Goal: Task Accomplishment & Management: Manage account settings

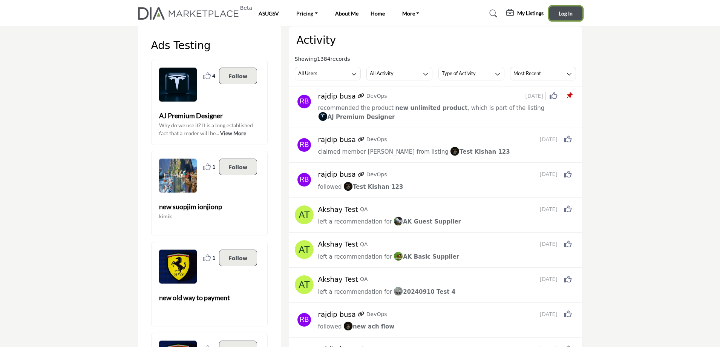
click at [574, 18] on button "Log In" at bounding box center [565, 13] width 33 height 14
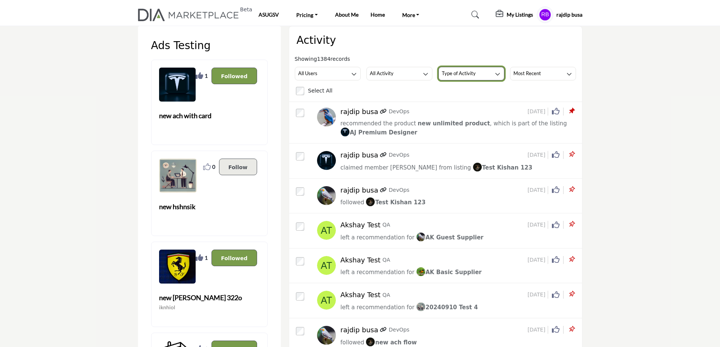
click at [460, 74] on h3 "Type of Activity" at bounding box center [459, 73] width 34 height 7
click at [409, 67] on button "All Activity" at bounding box center [400, 74] width 66 height 14
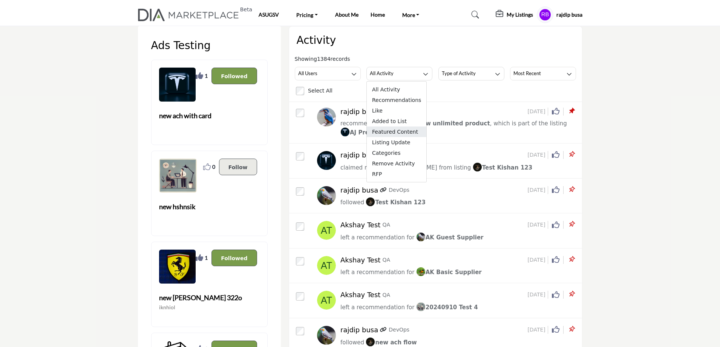
click at [392, 131] on span "Featured Content" at bounding box center [397, 131] width 60 height 11
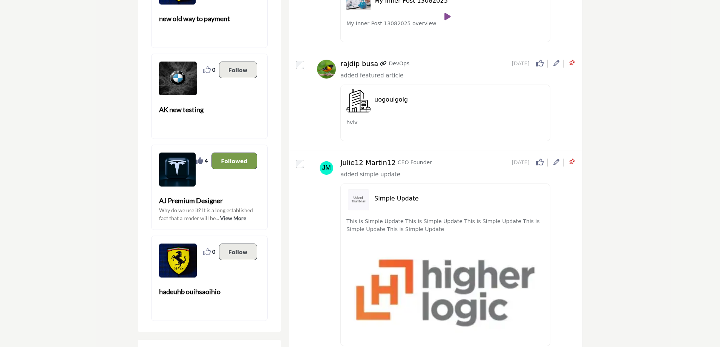
scroll to position [1471, 0]
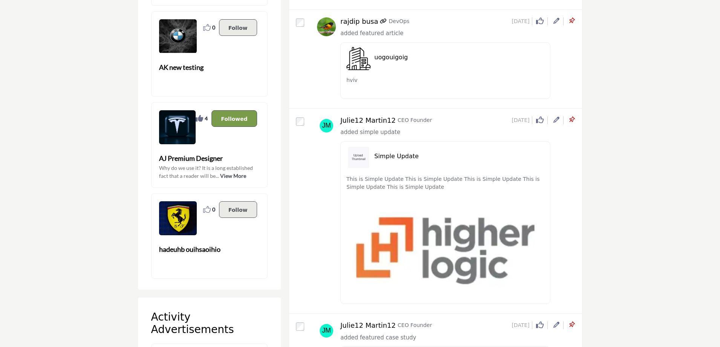
click at [573, 118] on icon at bounding box center [572, 120] width 8 height 8
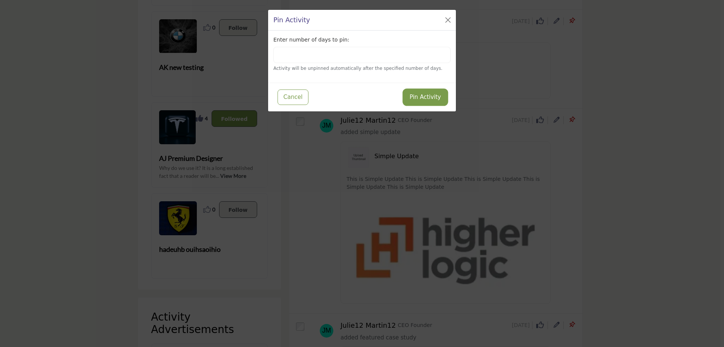
click at [433, 98] on button "Pin Activity" at bounding box center [425, 97] width 43 height 15
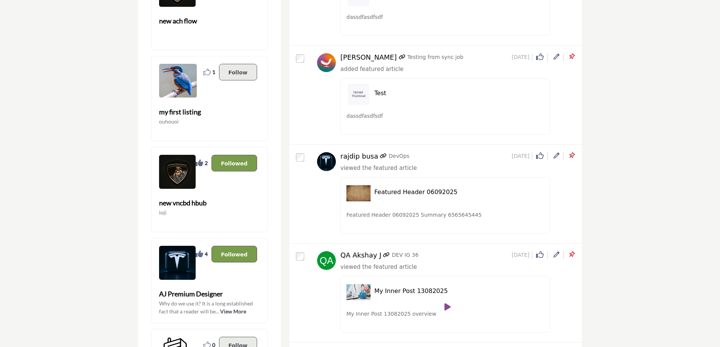
scroll to position [1320, 0]
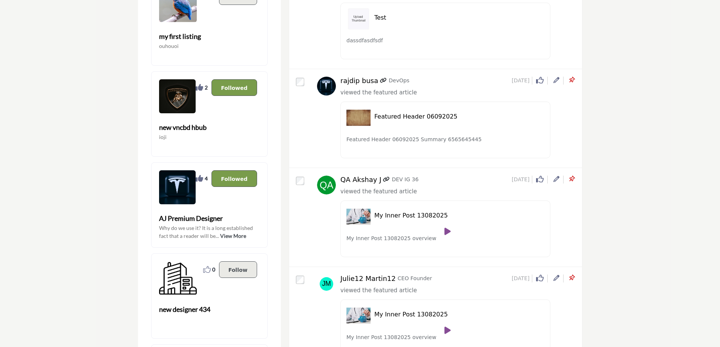
click at [572, 180] on icon at bounding box center [572, 179] width 8 height 8
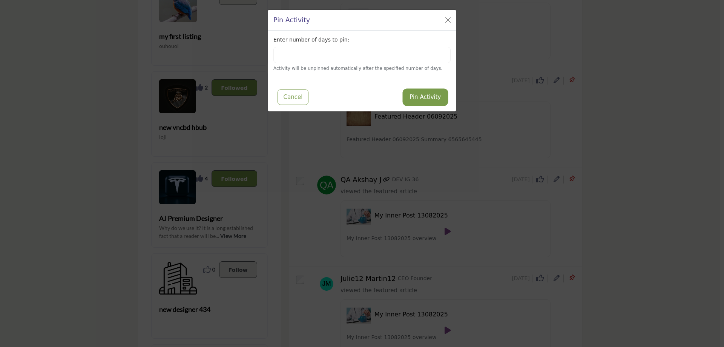
click at [435, 101] on button "Pin Activity" at bounding box center [425, 97] width 43 height 15
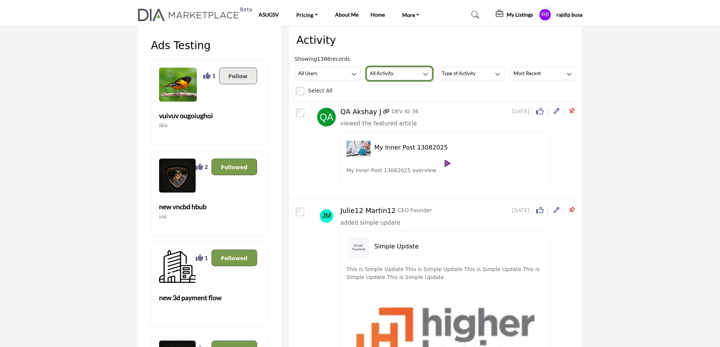
click at [409, 71] on button "All Activity" at bounding box center [400, 74] width 66 height 14
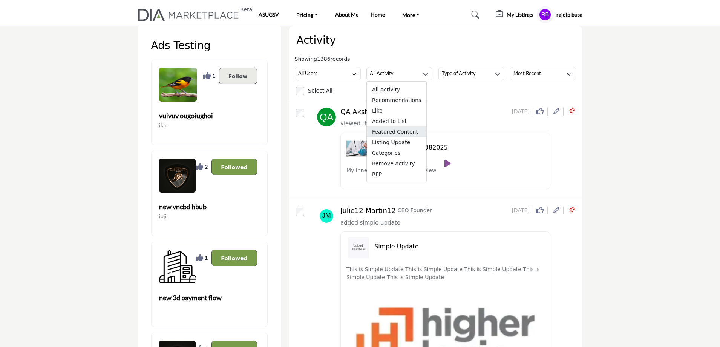
click at [389, 132] on span "Featured Content" at bounding box center [397, 131] width 60 height 11
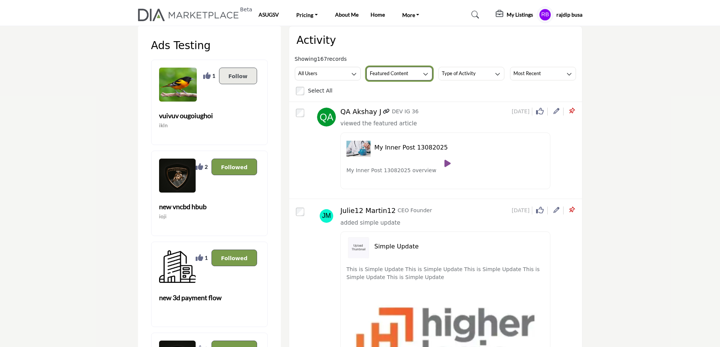
click at [400, 74] on h3 "Featured Content" at bounding box center [389, 73] width 38 height 7
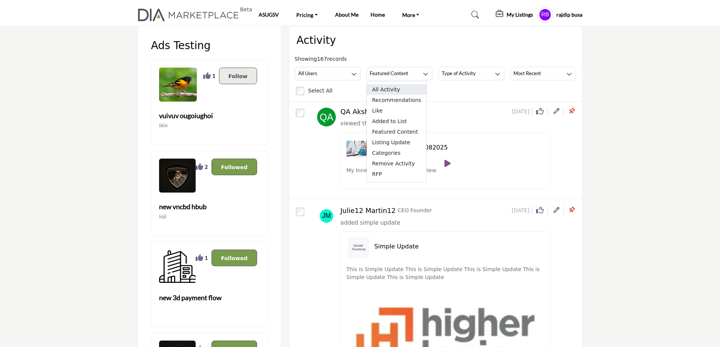
click at [390, 91] on span "All Activity" at bounding box center [397, 89] width 60 height 11
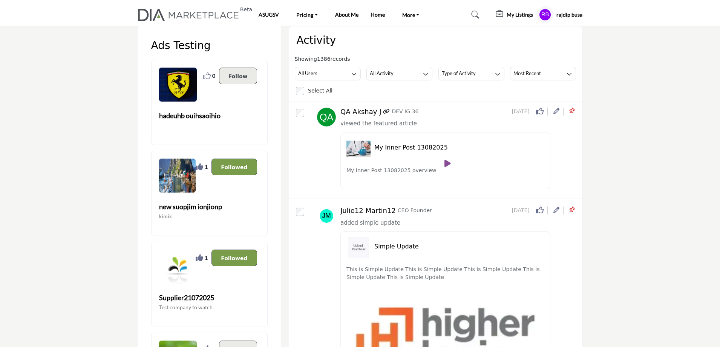
drag, startPoint x: 589, startPoint y: 14, endPoint x: 552, endPoint y: 16, distance: 36.3
click at [552, 16] on nav "Beta ASUGSV Pricing Boo Menu 1 Price 2" at bounding box center [360, 15] width 720 height 22
copy div "rajdip busa"
drag, startPoint x: 396, startPoint y: 224, endPoint x: 341, endPoint y: 225, distance: 54.7
click at [341, 225] on div "added simple update" at bounding box center [457, 222] width 233 height 9
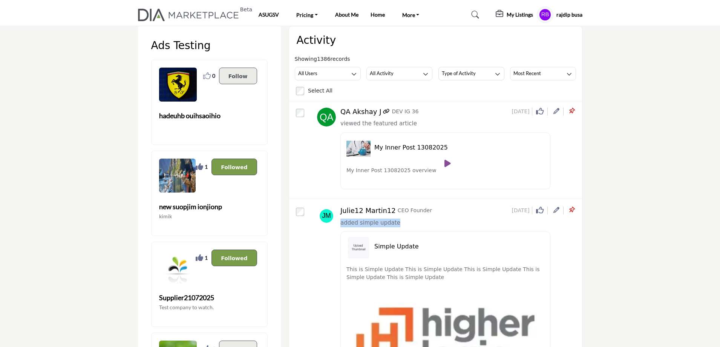
copy span "added simple update"
click at [406, 75] on button "All Activity" at bounding box center [400, 74] width 66 height 14
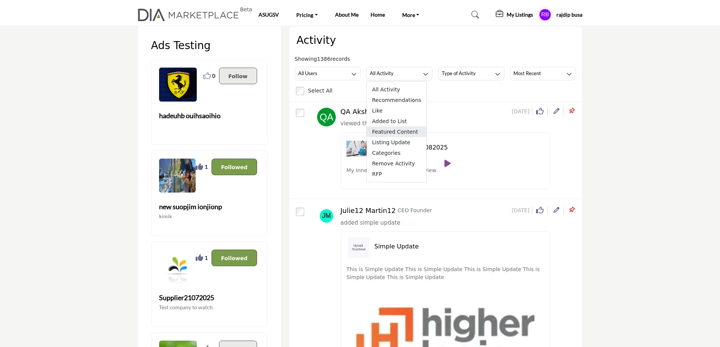
click at [406, 135] on span "Featured Content" at bounding box center [397, 131] width 60 height 11
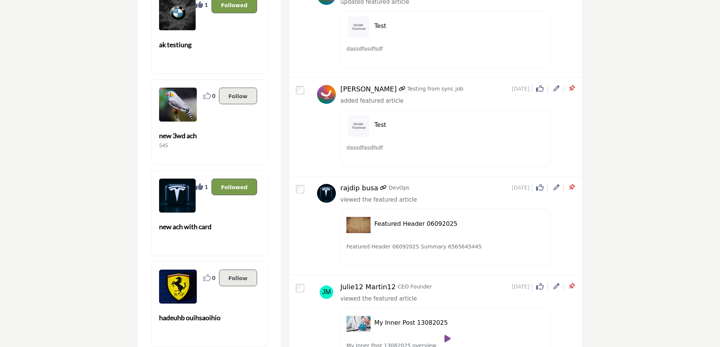
scroll to position [1320, 0]
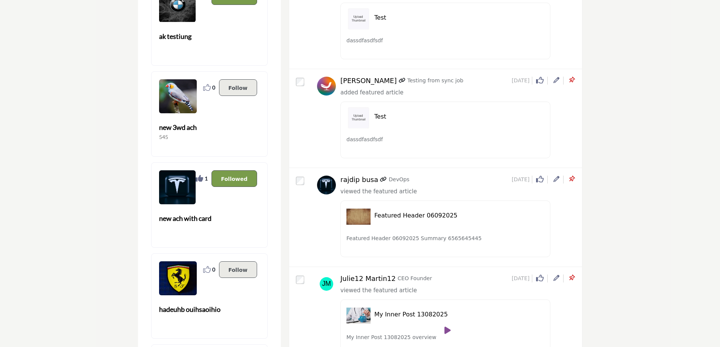
click at [572, 78] on icon at bounding box center [572, 80] width 8 height 8
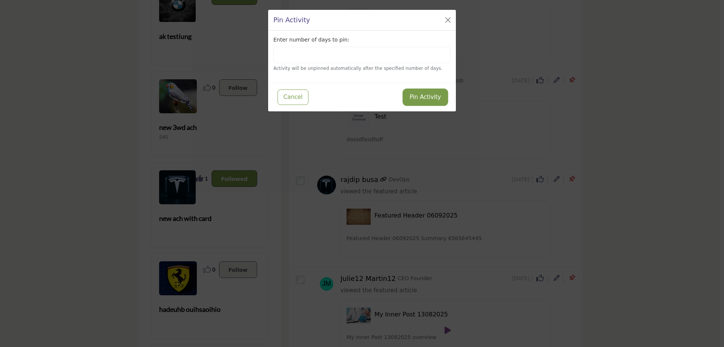
click at [438, 98] on button "Pin Activity" at bounding box center [425, 97] width 43 height 15
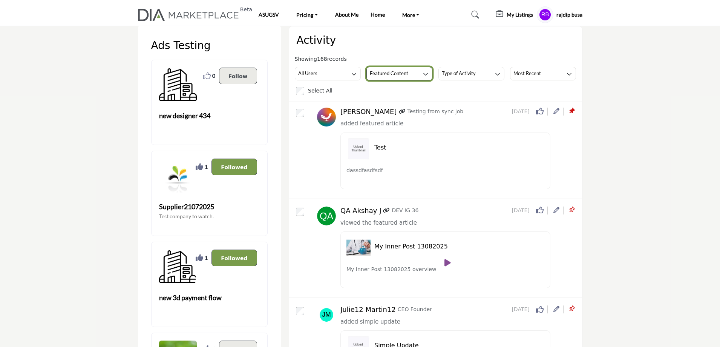
click at [393, 73] on h3 "Featured Content" at bounding box center [389, 73] width 38 height 7
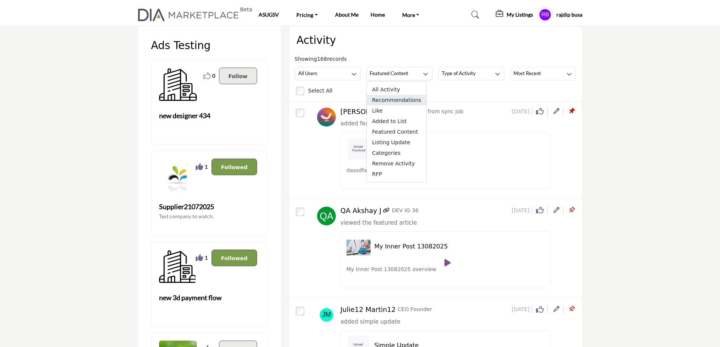
click at [390, 102] on span "Recommendations" at bounding box center [397, 100] width 60 height 11
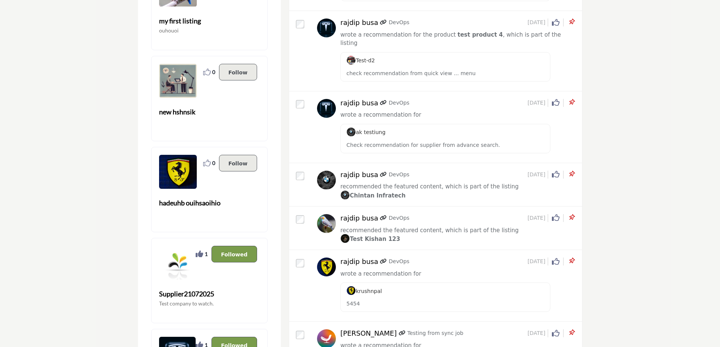
scroll to position [1395, 0]
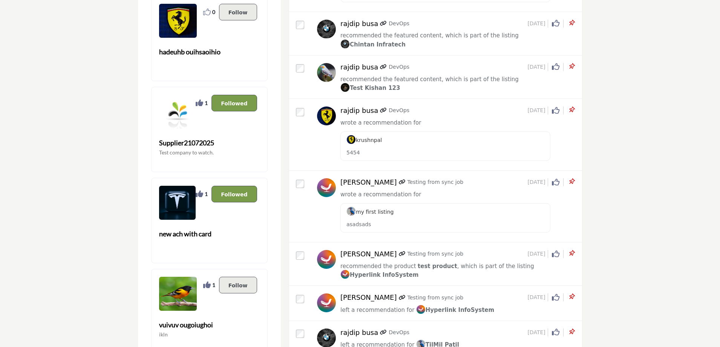
click at [574, 178] on icon at bounding box center [572, 182] width 8 height 8
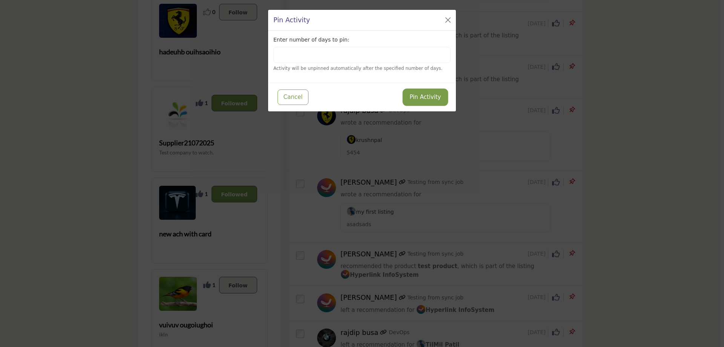
click at [427, 95] on button "Pin Activity" at bounding box center [425, 97] width 43 height 15
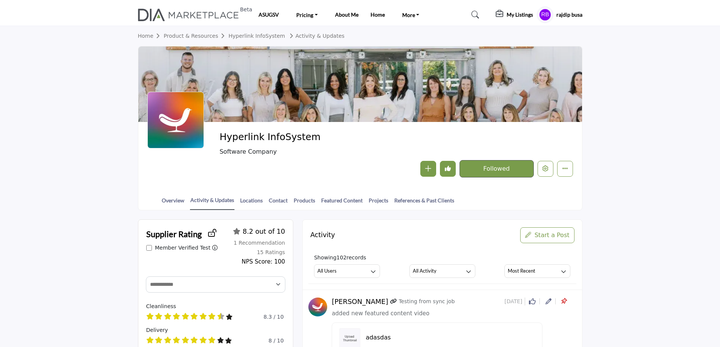
click at [518, 15] on h5 "My Listings" at bounding box center [520, 14] width 26 height 7
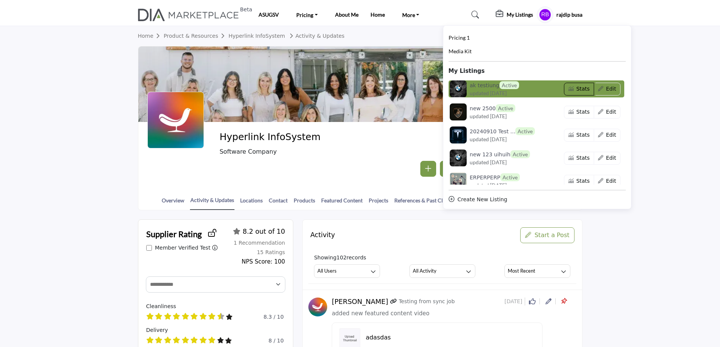
click at [572, 89] on button "Stats" at bounding box center [579, 89] width 30 height 13
